Goal: Task Accomplishment & Management: Complete application form

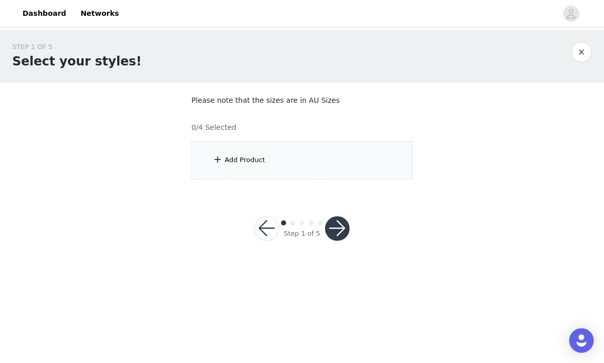
click at [277, 166] on div "Add Product" at bounding box center [301, 160] width 221 height 38
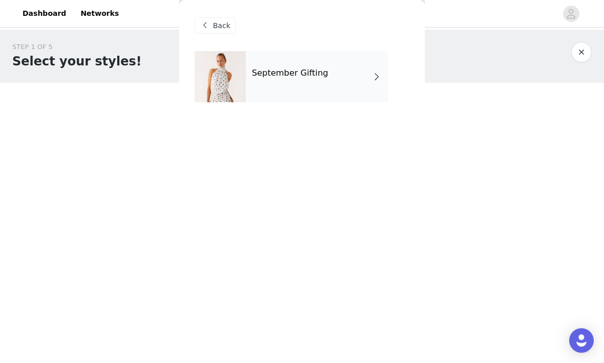
click at [337, 93] on div "September Gifting" at bounding box center [317, 76] width 142 height 51
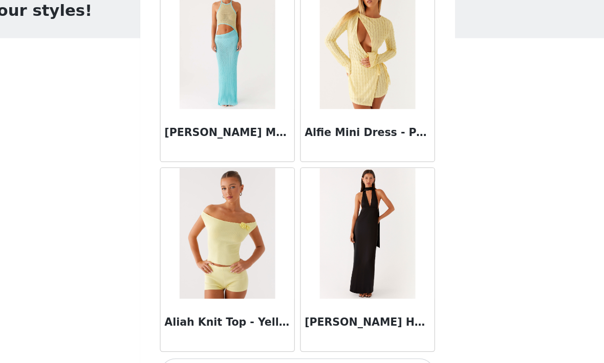
click at [287, 333] on button "Load More" at bounding box center [301, 345] width 215 height 25
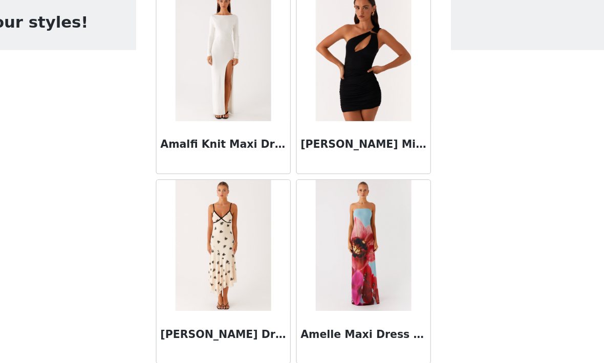
scroll to position [2685, 0]
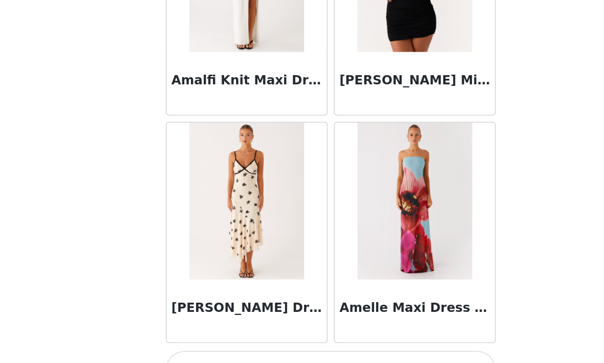
click at [194, 333] on button "Load More" at bounding box center [301, 345] width 215 height 25
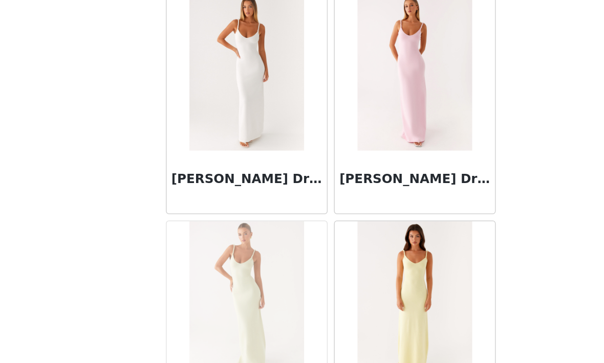
scroll to position [3363, 0]
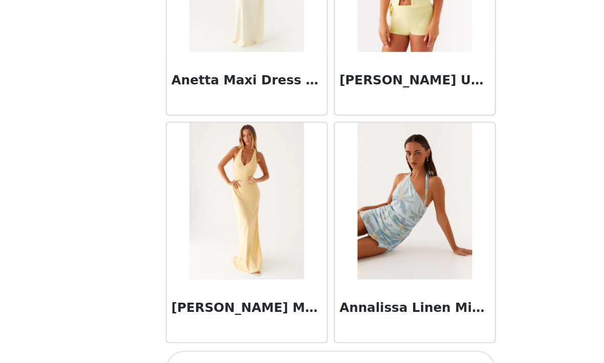
click at [215, 333] on button "Load More" at bounding box center [301, 345] width 215 height 25
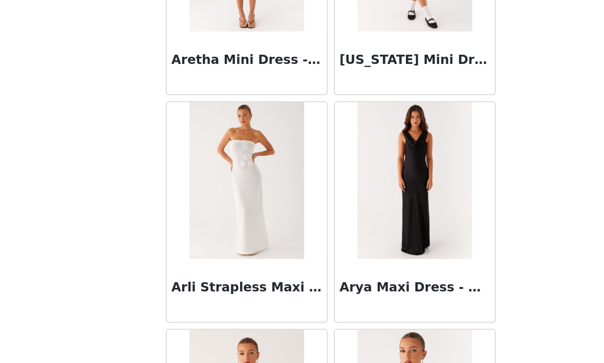
scroll to position [4924, 0]
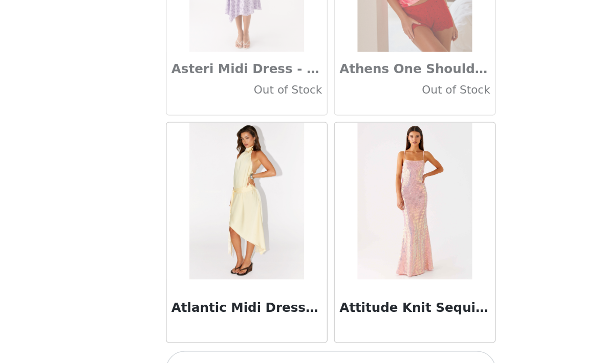
click at [196, 333] on button "Load More" at bounding box center [301, 345] width 215 height 25
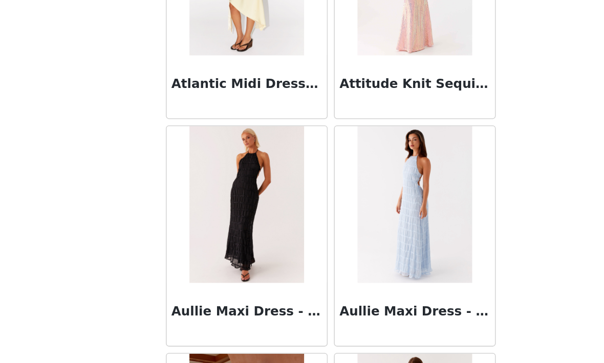
scroll to position [5802, 0]
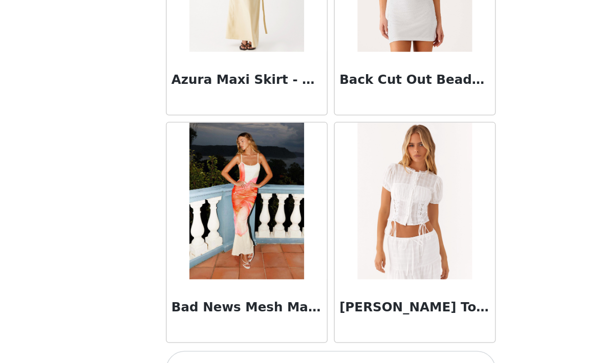
click at [203, 333] on button "Load More" at bounding box center [301, 345] width 215 height 25
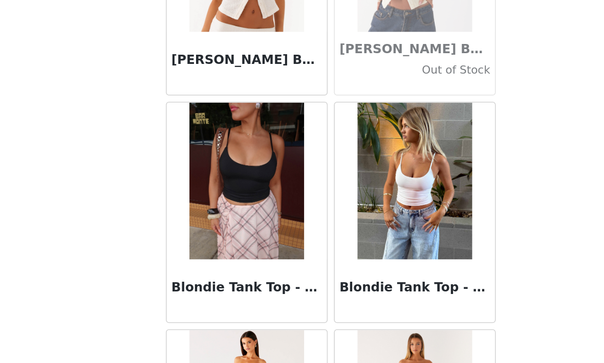
scroll to position [8484, 0]
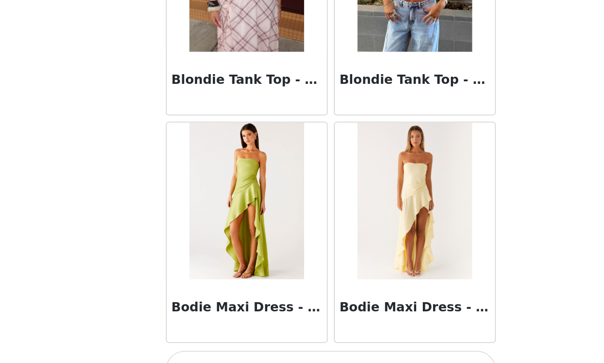
click at [202, 333] on button "Load More" at bounding box center [301, 345] width 215 height 25
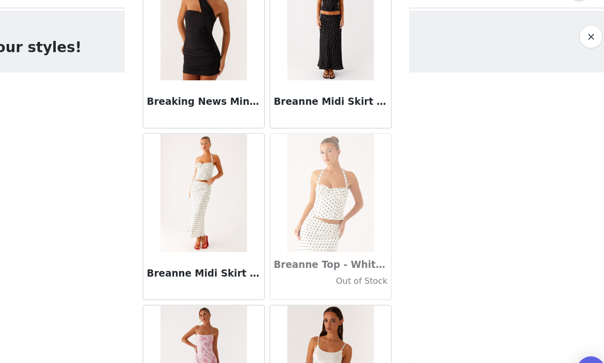
scroll to position [9268, 0]
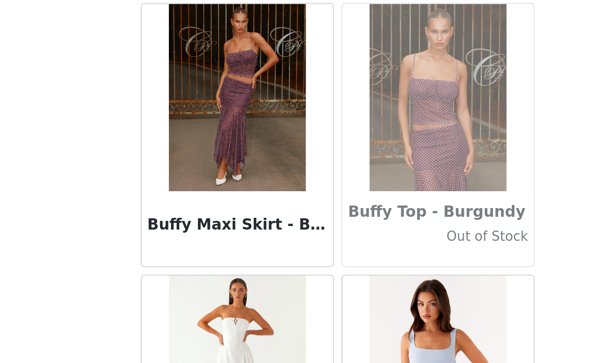
click at [317, 166] on body "Dashboard Networks STEP 1 OF 5 Select your styles! Please note that the sizes a…" at bounding box center [302, 181] width 604 height 363
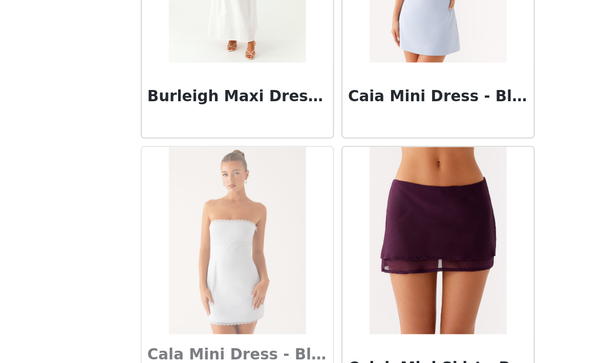
scroll to position [10101, 0]
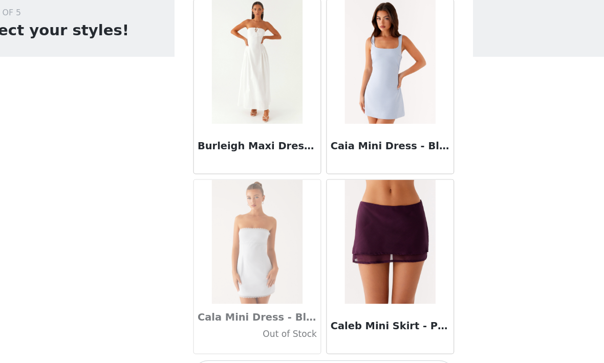
click at [194, 333] on button "Load More" at bounding box center [301, 345] width 215 height 25
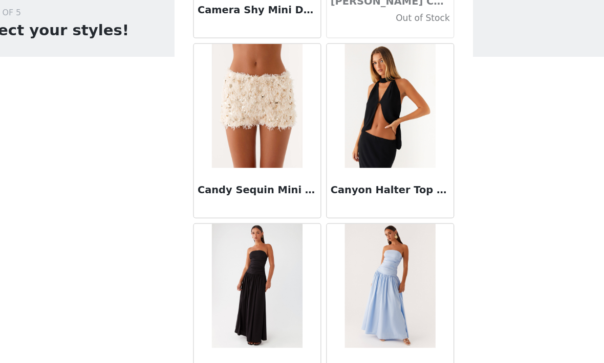
scroll to position [10660, 0]
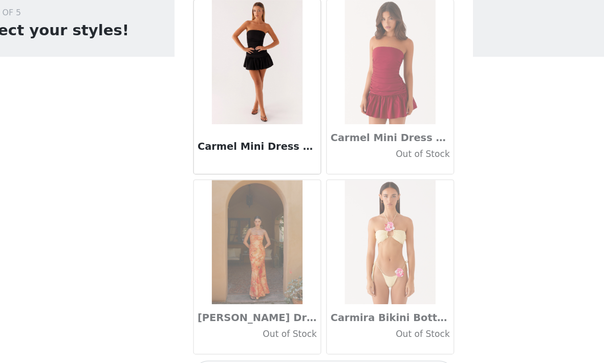
click at [261, 333] on button "Load More" at bounding box center [301, 345] width 215 height 25
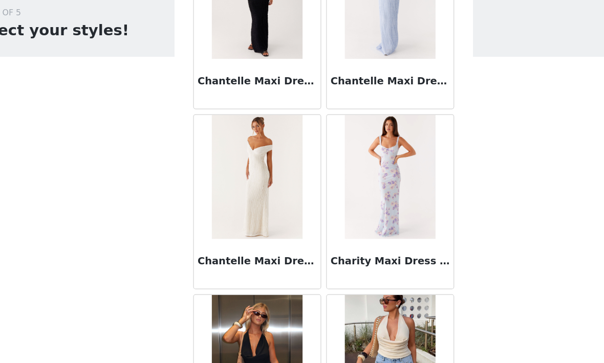
scroll to position [12838, 0]
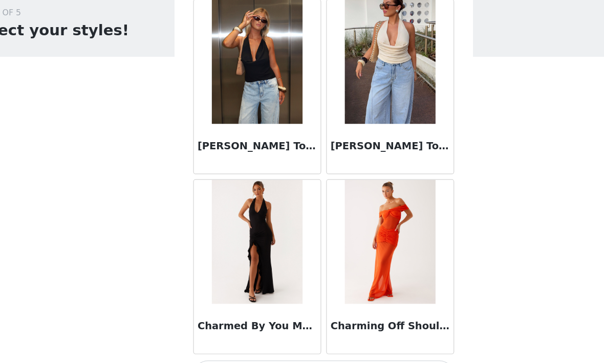
click at [252, 333] on button "Load More" at bounding box center [301, 345] width 215 height 25
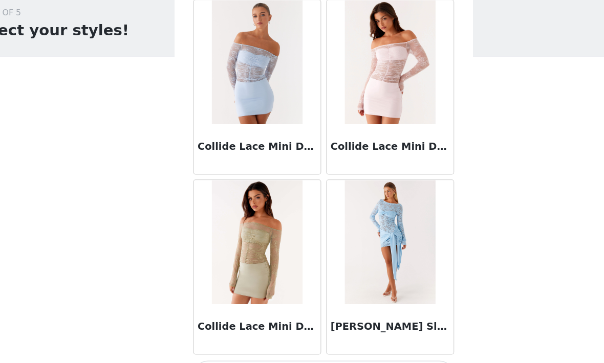
scroll to position [14551, 0]
click at [280, 333] on button "Load More" at bounding box center [301, 345] width 215 height 25
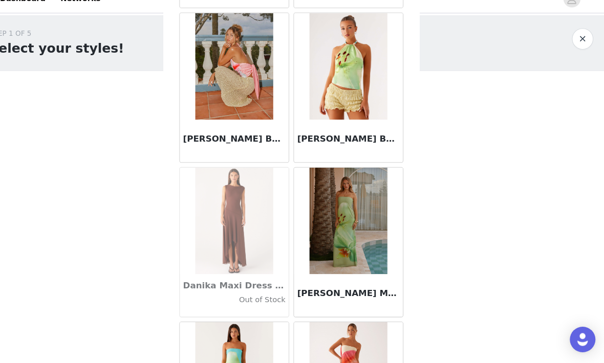
scroll to position [15626, 0]
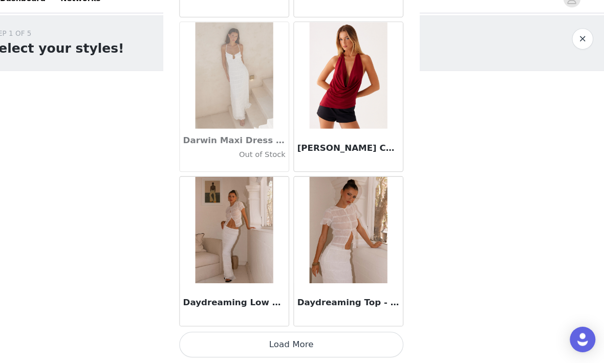
click at [308, 333] on button "Load More" at bounding box center [301, 345] width 215 height 25
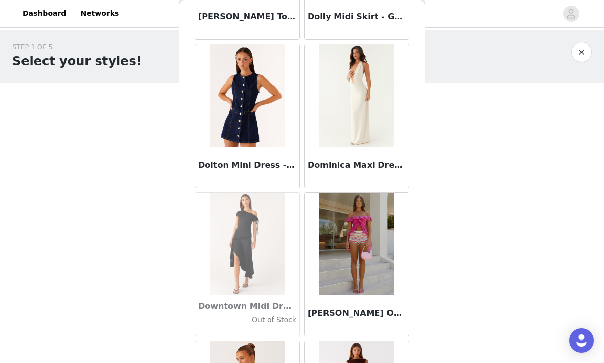
scroll to position [17359, 0]
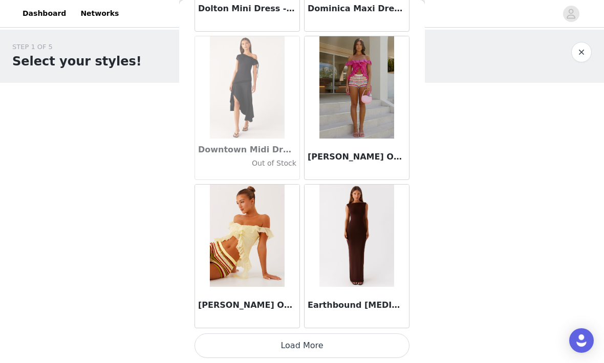
click at [376, 337] on button "Load More" at bounding box center [301, 345] width 215 height 25
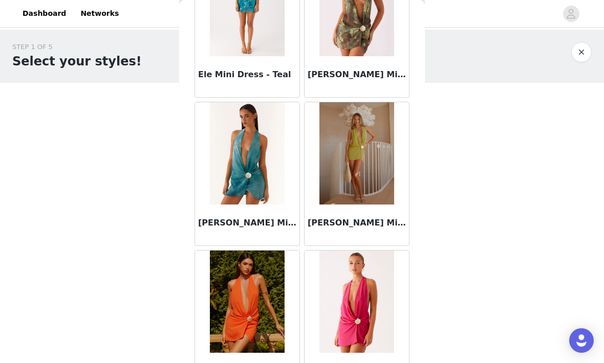
scroll to position [18787, 0]
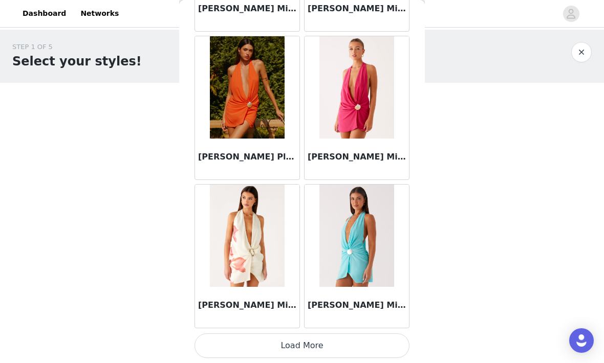
click at [350, 340] on button "Load More" at bounding box center [301, 345] width 215 height 25
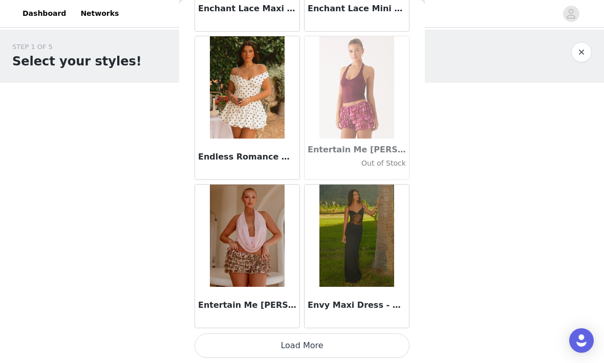
scroll to position [20484, 0]
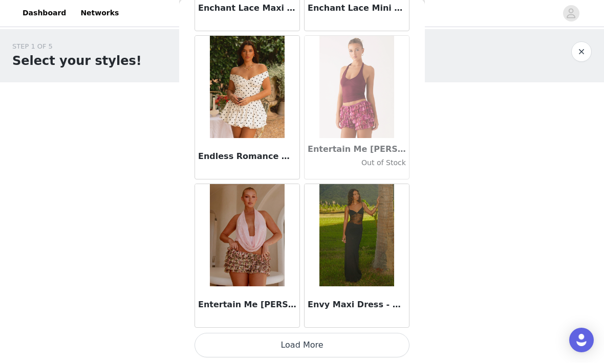
click at [345, 340] on button "Load More" at bounding box center [301, 345] width 215 height 25
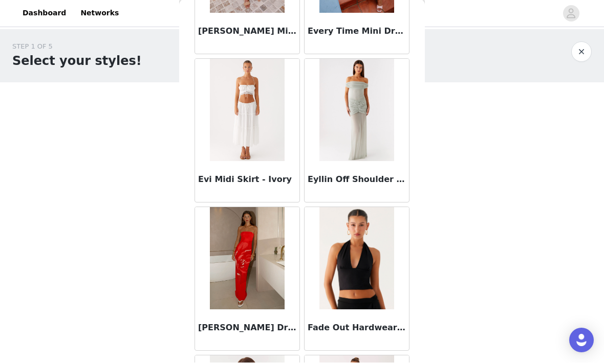
scroll to position [21502, 0]
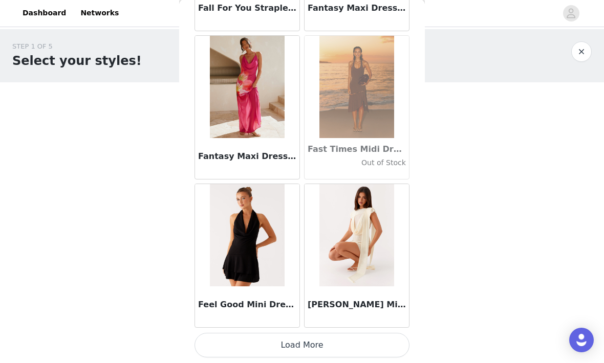
click at [370, 345] on button "Load More" at bounding box center [301, 345] width 215 height 25
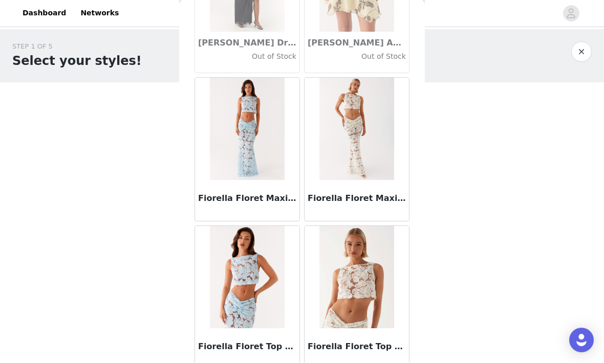
scroll to position [22816, 0]
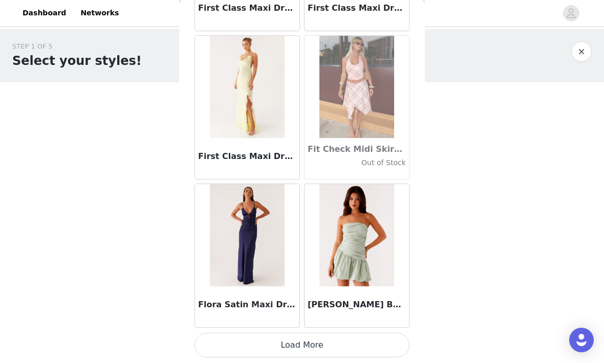
click at [371, 346] on button "Load More" at bounding box center [301, 345] width 215 height 25
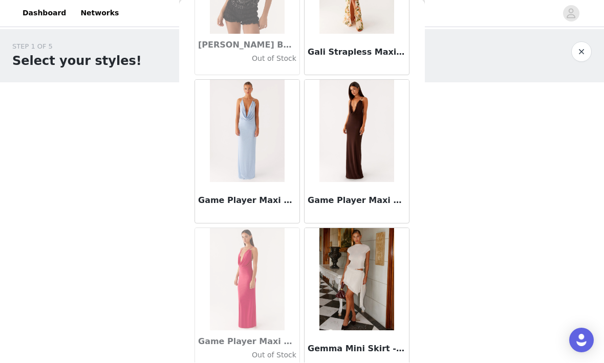
scroll to position [24446, 0]
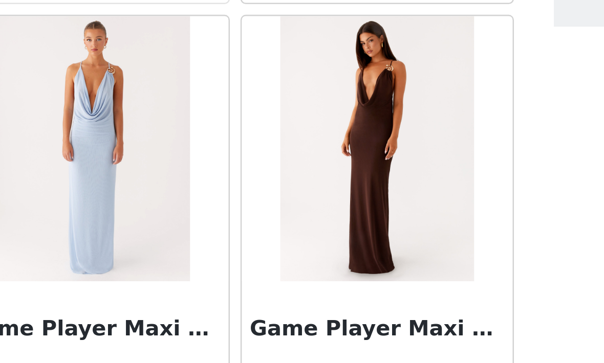
click at [230, 30] on div "STEP 1 OF 5 Select your styles! Please note that the sizes are in AU Sizes 0/4 …" at bounding box center [302, 111] width 604 height 162
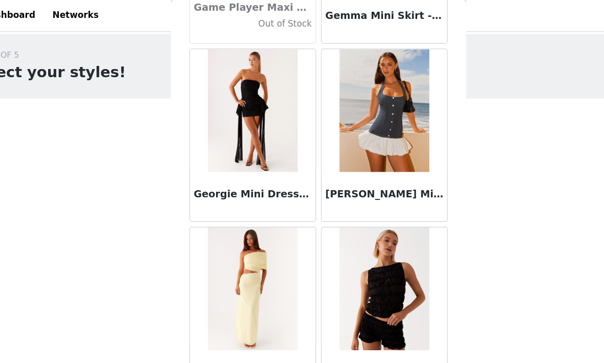
scroll to position [24785, 0]
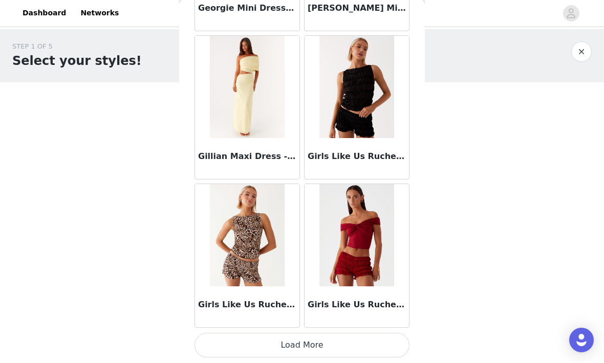
click at [361, 342] on button "Load More" at bounding box center [301, 345] width 215 height 25
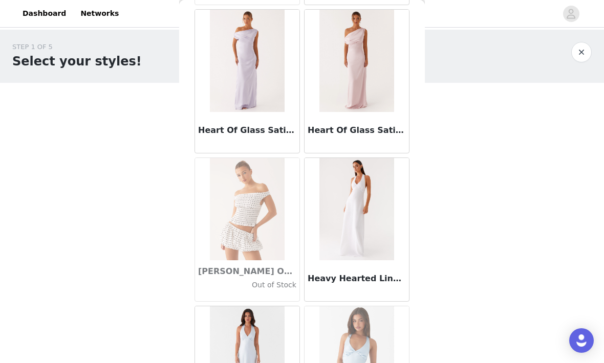
scroll to position [26303, 0]
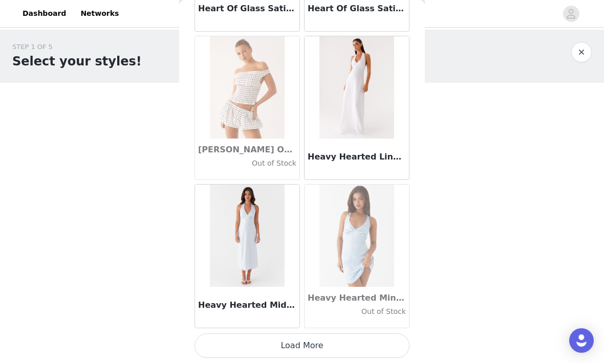
click at [376, 343] on button "Load More" at bounding box center [301, 345] width 215 height 25
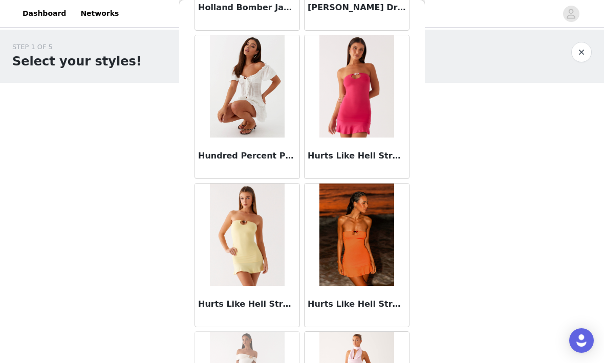
scroll to position [27605, 0]
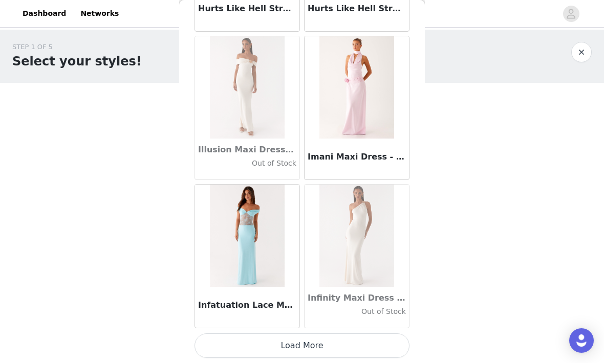
click at [366, 341] on button "Load More" at bounding box center [301, 345] width 215 height 25
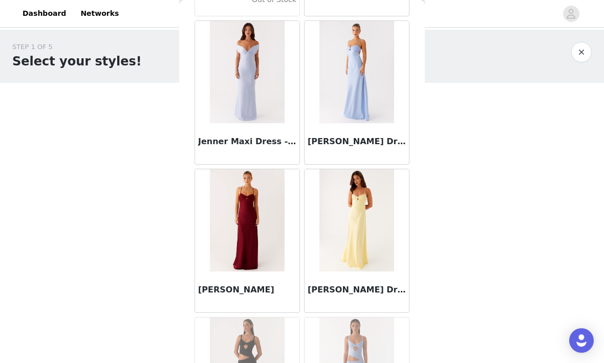
scroll to position [29249, 0]
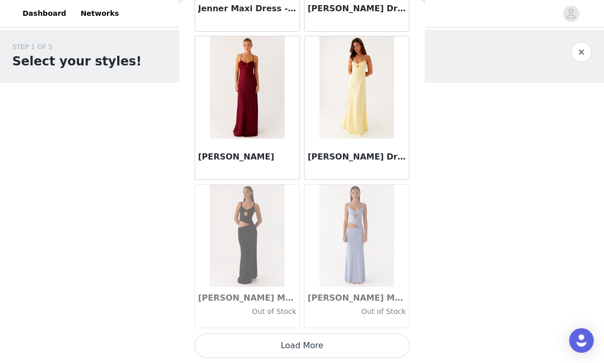
click at [361, 341] on button "Load More" at bounding box center [301, 345] width 215 height 25
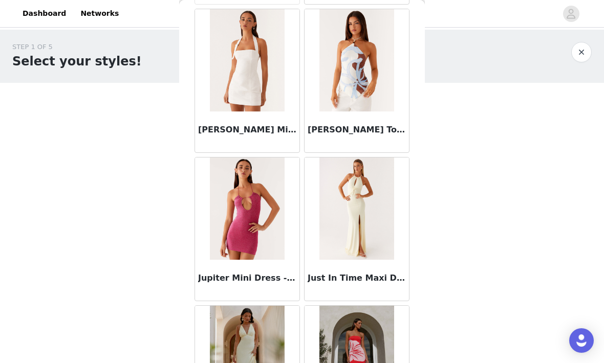
scroll to position [30617, 0]
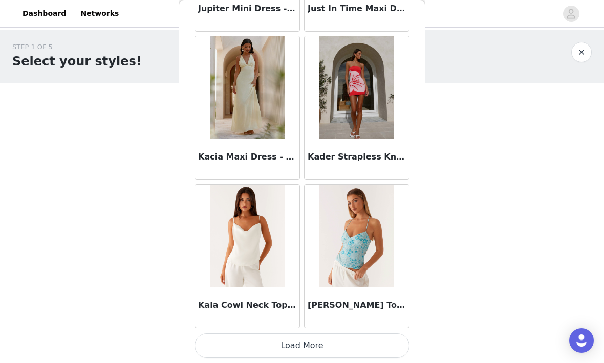
click at [373, 341] on button "Load More" at bounding box center [301, 345] width 215 height 25
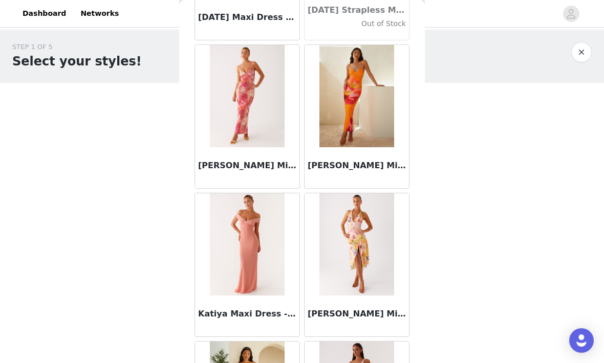
scroll to position [32231, 0]
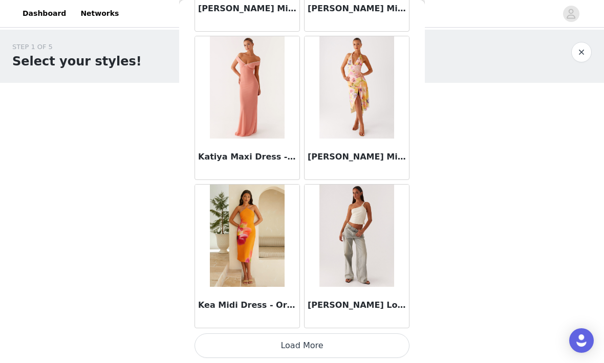
click at [360, 339] on button "Load More" at bounding box center [301, 345] width 215 height 25
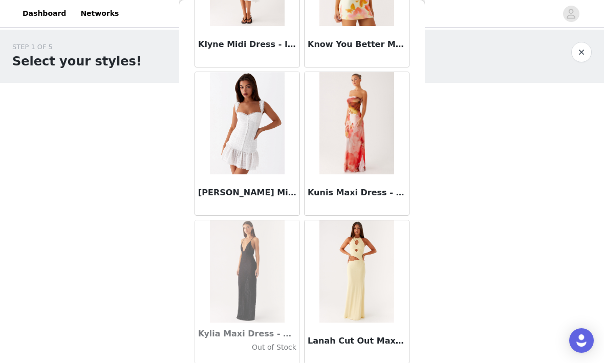
scroll to position [33501, 0]
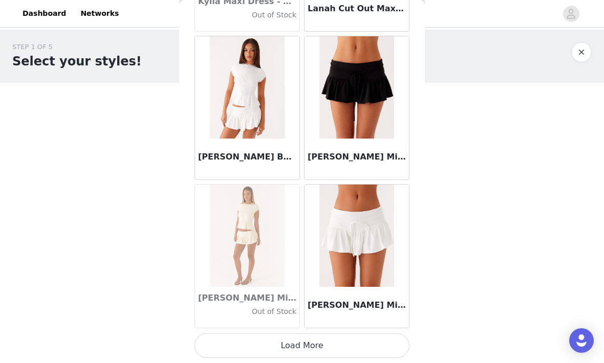
click at [370, 339] on button "Load More" at bounding box center [301, 345] width 215 height 25
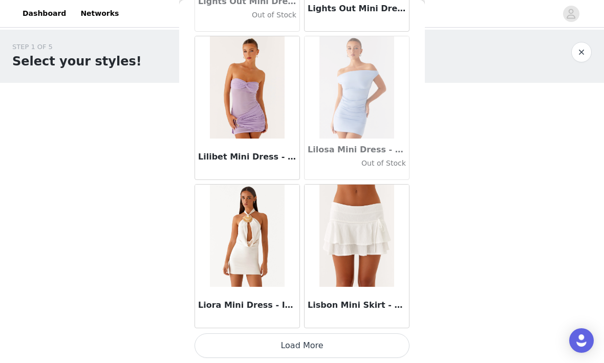
scroll to position [35316, 0]
click at [370, 338] on button "Load More" at bounding box center [301, 345] width 215 height 25
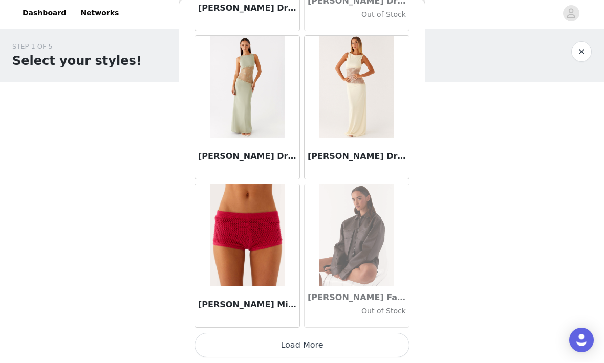
click at [359, 337] on button "Load More" at bounding box center [301, 345] width 215 height 25
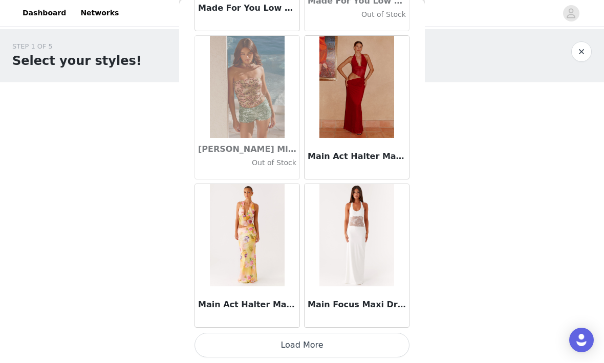
scroll to position [38283, 0]
click at [215, 336] on button "Load More" at bounding box center [301, 345] width 215 height 25
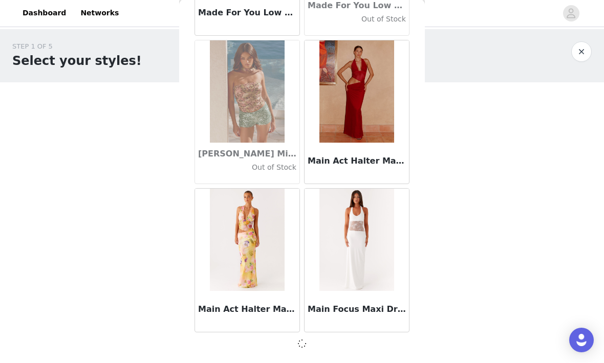
scroll to position [38278, 0]
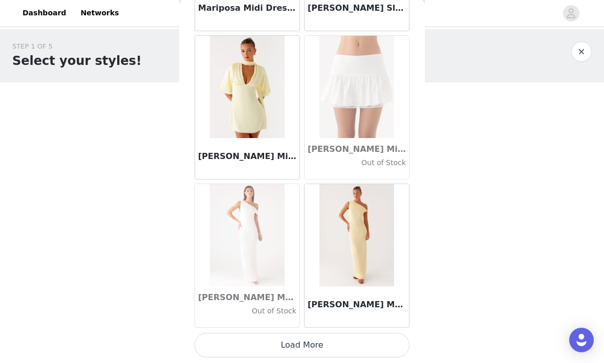
click at [208, 334] on button "Load More" at bounding box center [301, 345] width 215 height 25
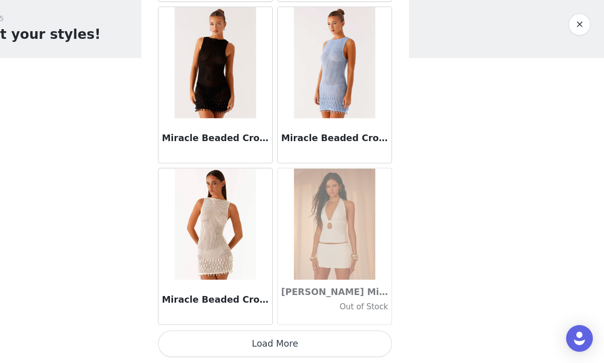
scroll to position [0, 0]
click at [194, 333] on button "Load More" at bounding box center [301, 345] width 215 height 25
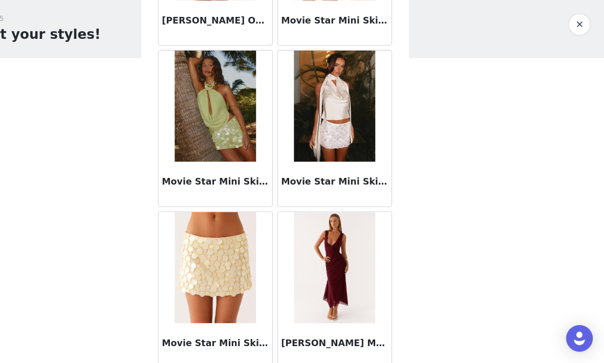
scroll to position [42558, 0]
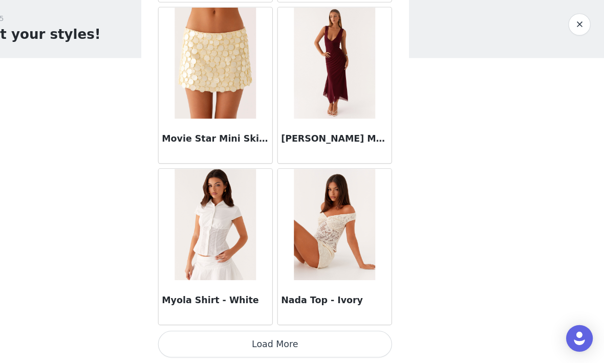
click at [314, 333] on button "Load More" at bounding box center [301, 345] width 215 height 25
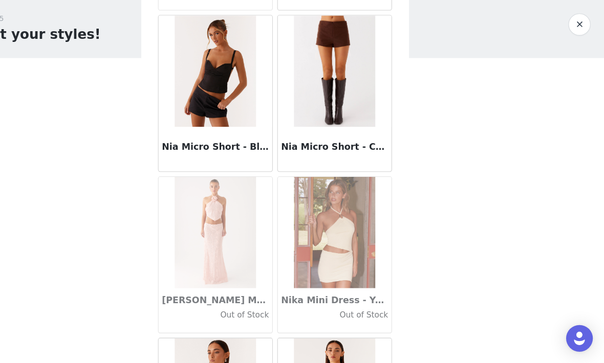
scroll to position [43764, 0]
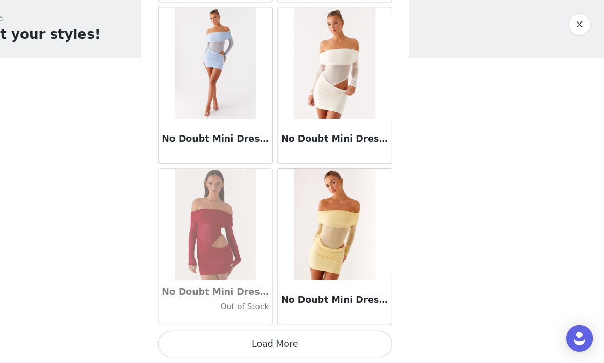
click at [288, 333] on button "Load More" at bounding box center [301, 345] width 215 height 25
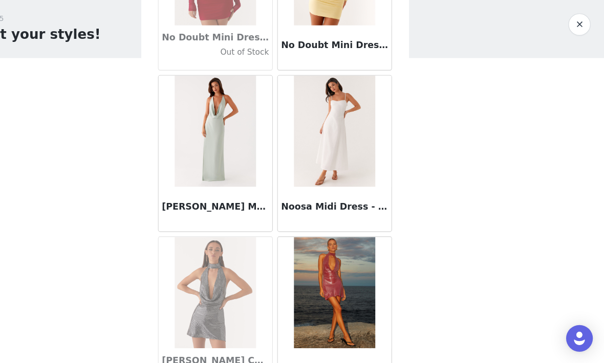
scroll to position [44450, 0]
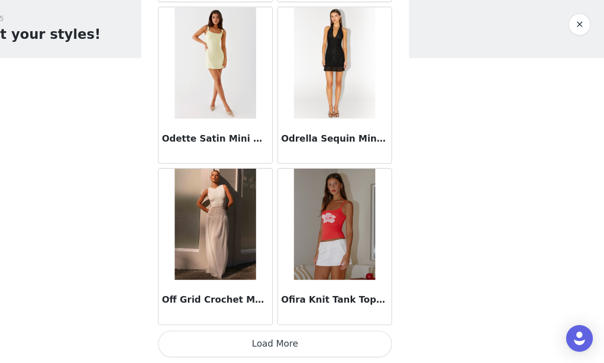
click at [194, 333] on button "Load More" at bounding box center [301, 345] width 215 height 25
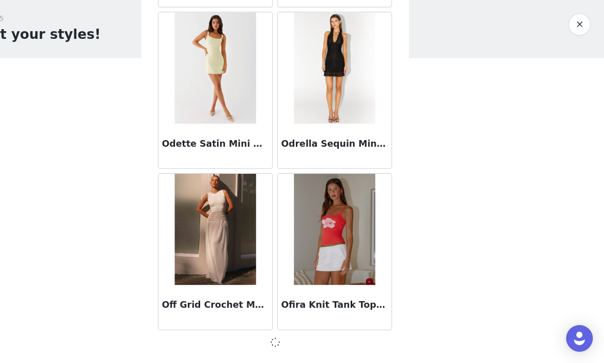
scroll to position [45694, 0]
